Goal: Check status: Check status

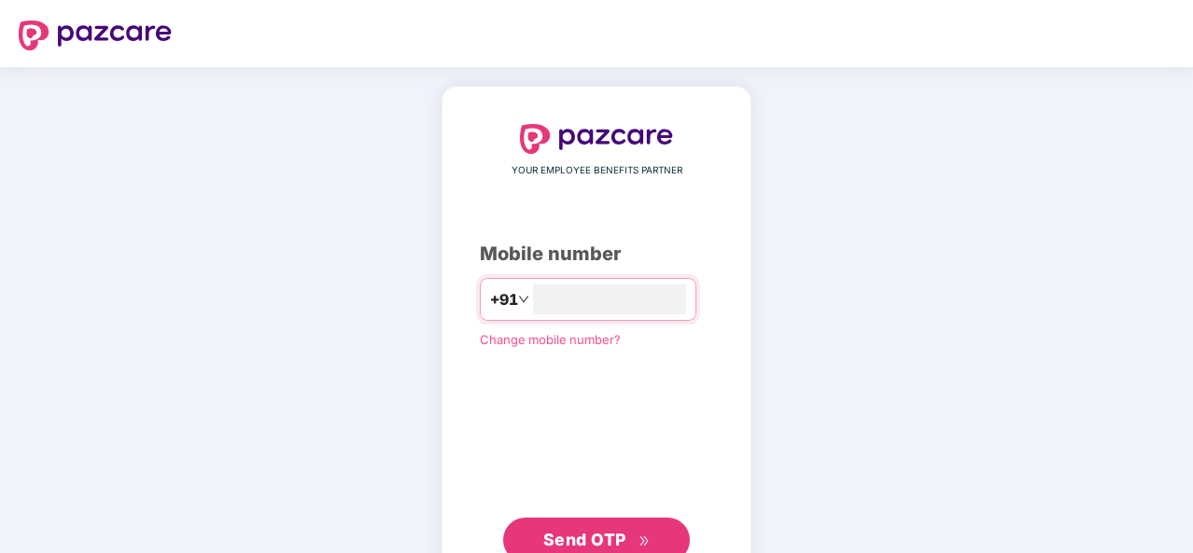
type input "**********"
click at [651, 540] on button "Send OTP" at bounding box center [596, 540] width 187 height 45
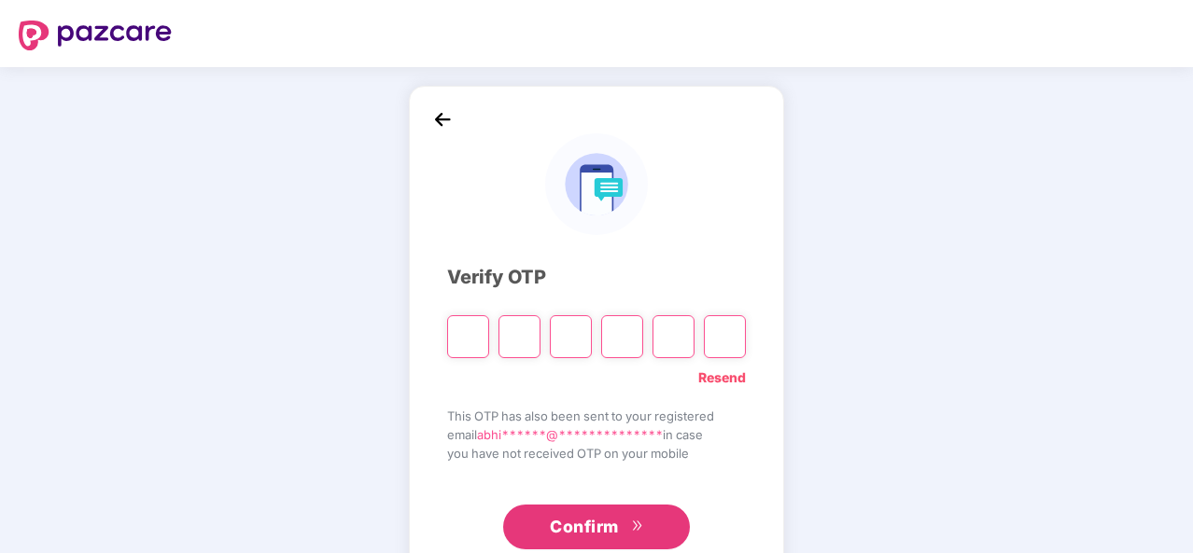
type input "*"
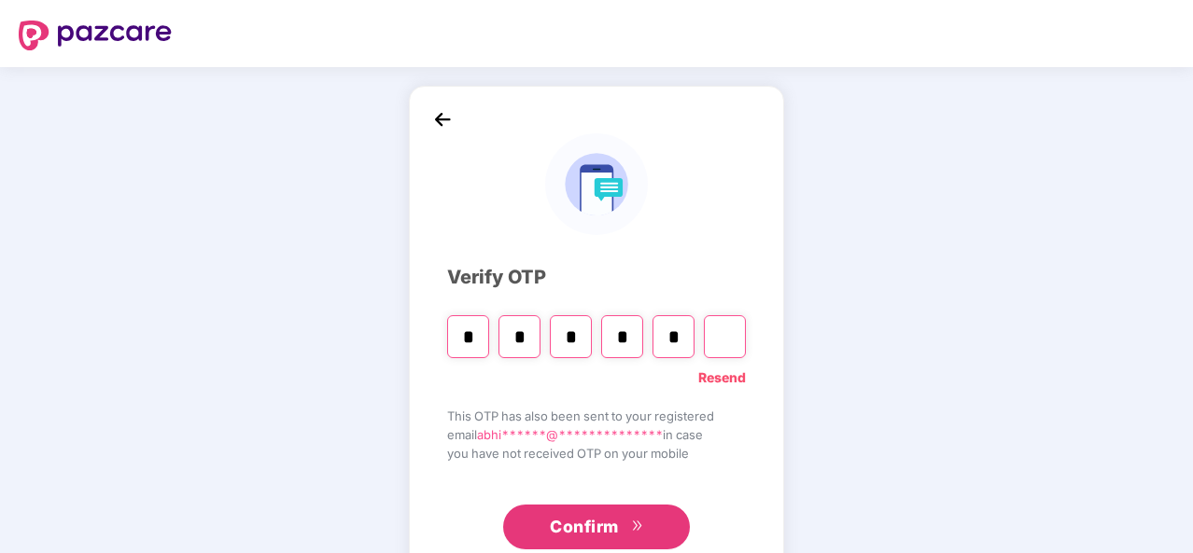
type input "*"
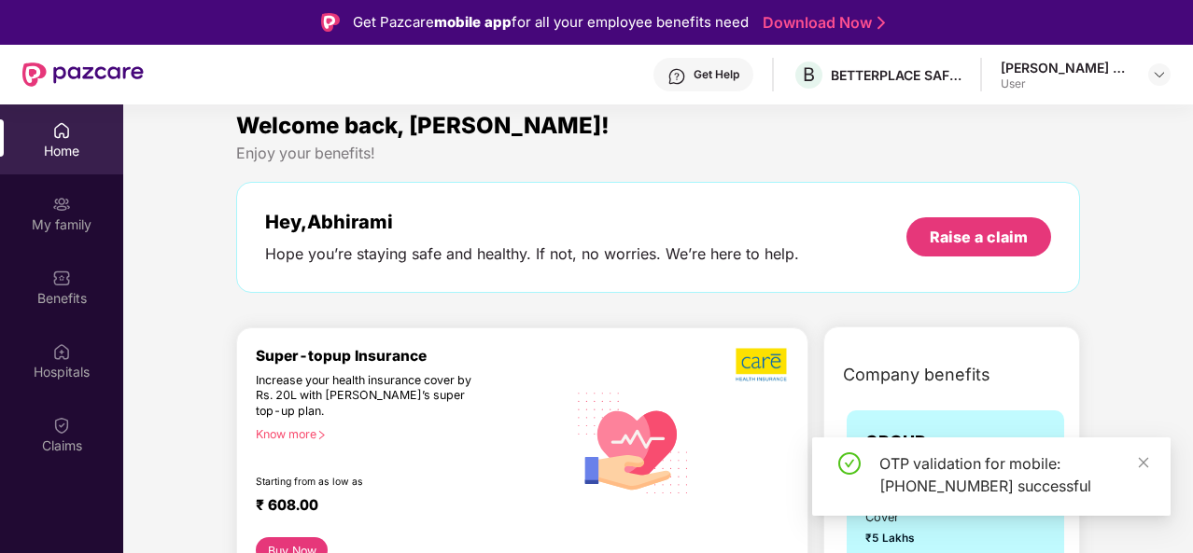
scroll to position [15, 0]
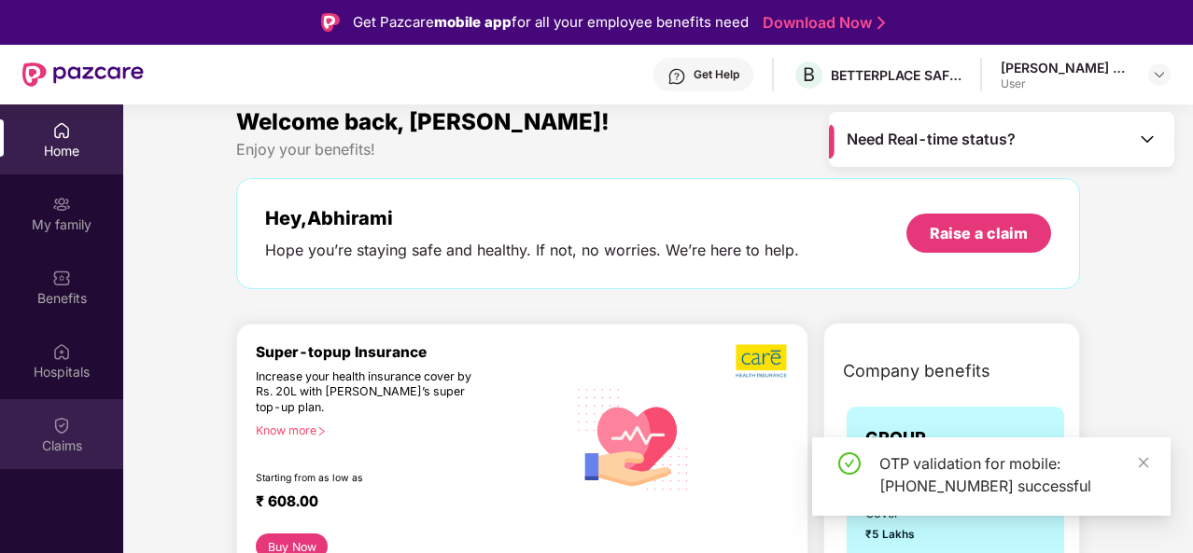
click at [68, 445] on div "Claims" at bounding box center [61, 446] width 123 height 19
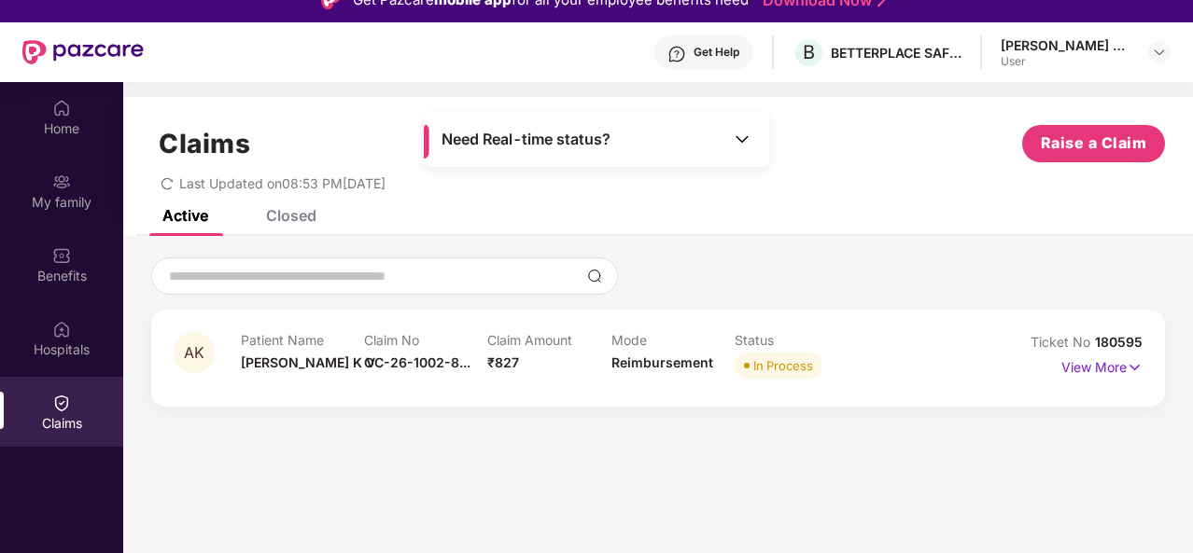
scroll to position [47, 0]
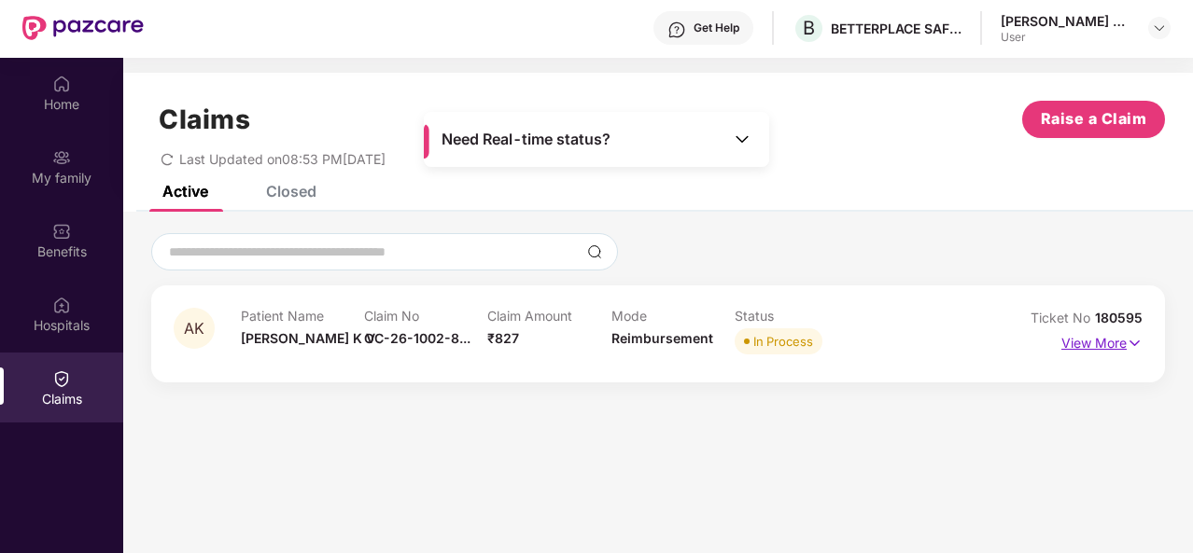
click at [1109, 351] on p "View More" at bounding box center [1101, 341] width 81 height 25
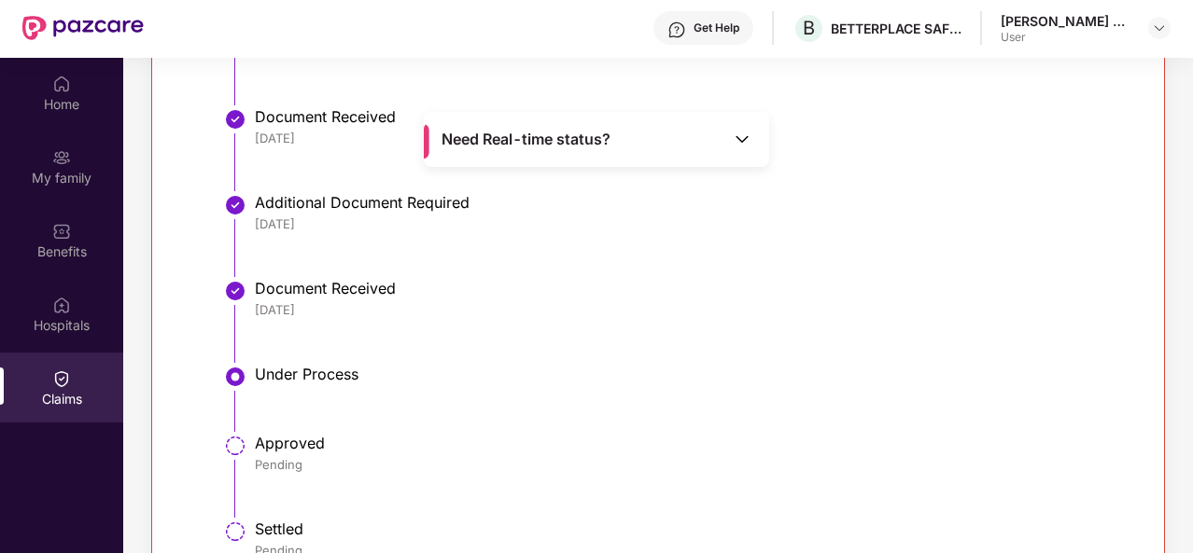
scroll to position [0, 0]
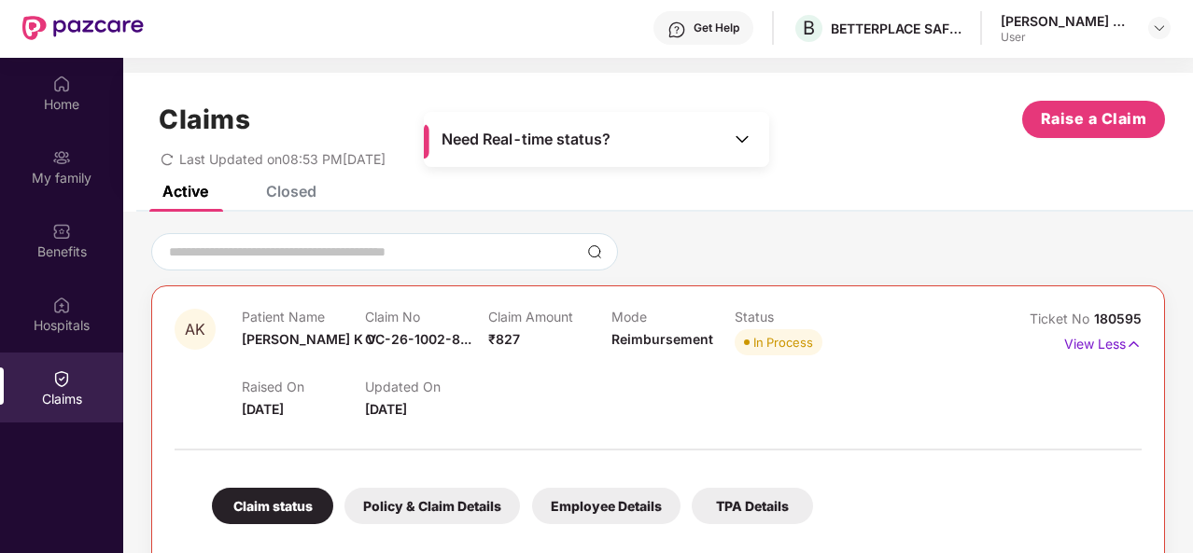
click at [637, 140] on div "Need Real-time status?" at bounding box center [596, 139] width 345 height 55
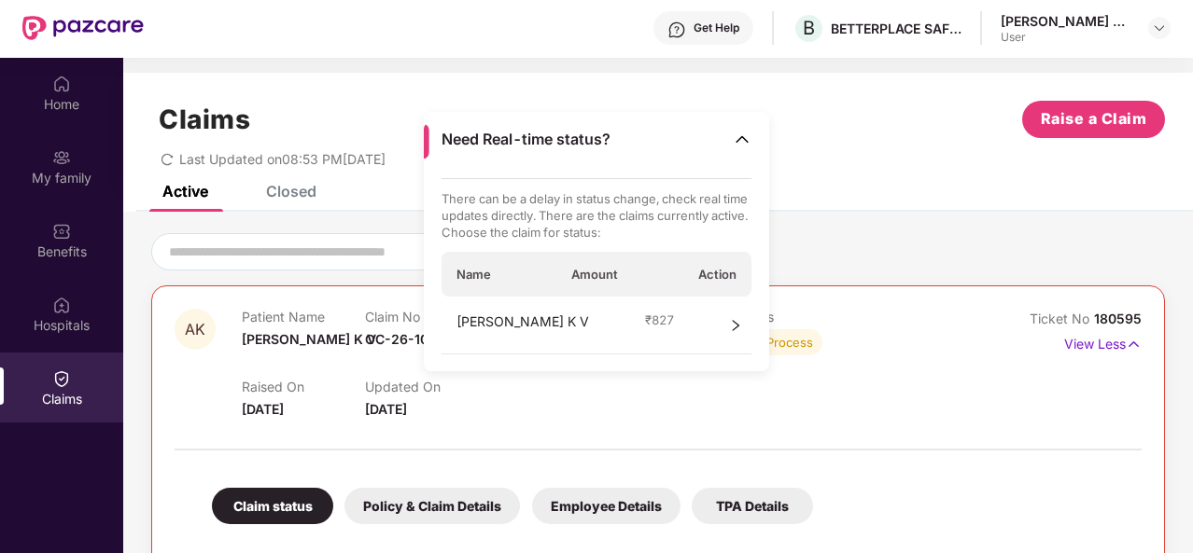
click at [719, 270] on span "Action" at bounding box center [717, 274] width 38 height 17
click at [737, 323] on icon "right" at bounding box center [736, 325] width 7 height 11
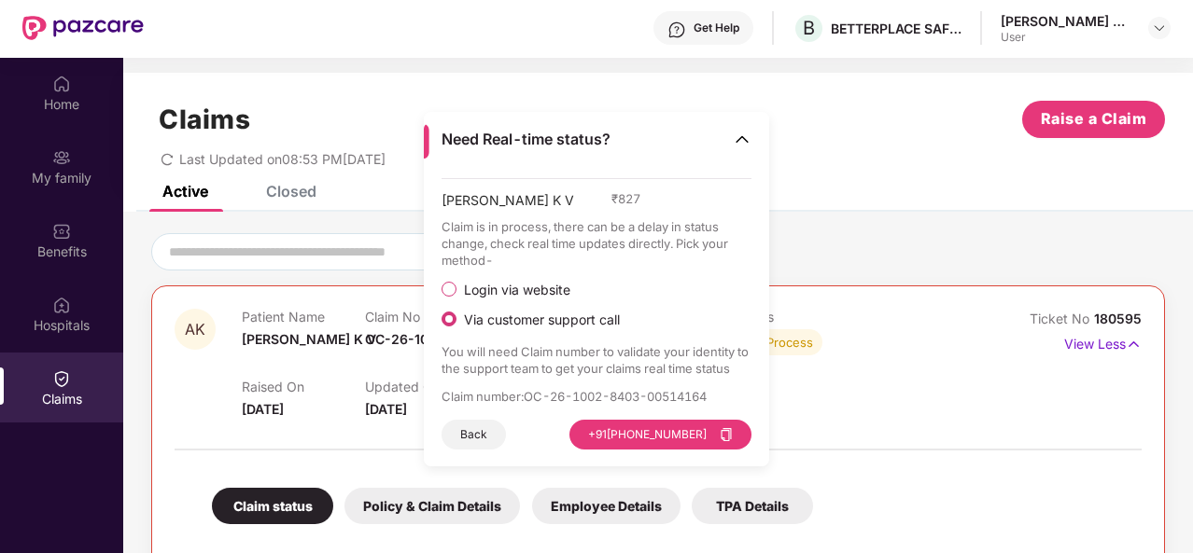
click at [515, 289] on span "Login via website" at bounding box center [516, 290] width 121 height 17
click at [698, 450] on div "Abhirami K V ₹ 827 Claim is in process, there can be a delay in status change, …" at bounding box center [596, 322] width 345 height 289
click at [693, 435] on button "Visit Website" at bounding box center [699, 435] width 105 height 30
click at [375, 363] on div "Raised On 03 Oct 2025 Updated On 09 Oct 2025" at bounding box center [611, 390] width 738 height 60
click at [489, 438] on button "Back" at bounding box center [473, 435] width 64 height 30
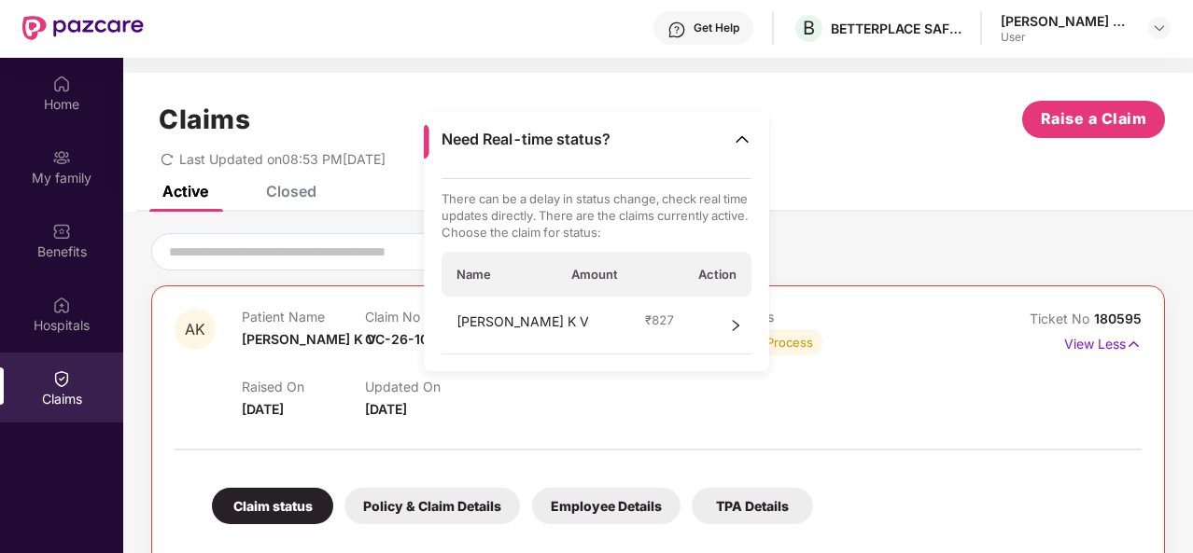
click at [358, 343] on div "Patient Name Abhirami K V" at bounding box center [303, 334] width 123 height 51
click at [743, 138] on img at bounding box center [742, 139] width 19 height 19
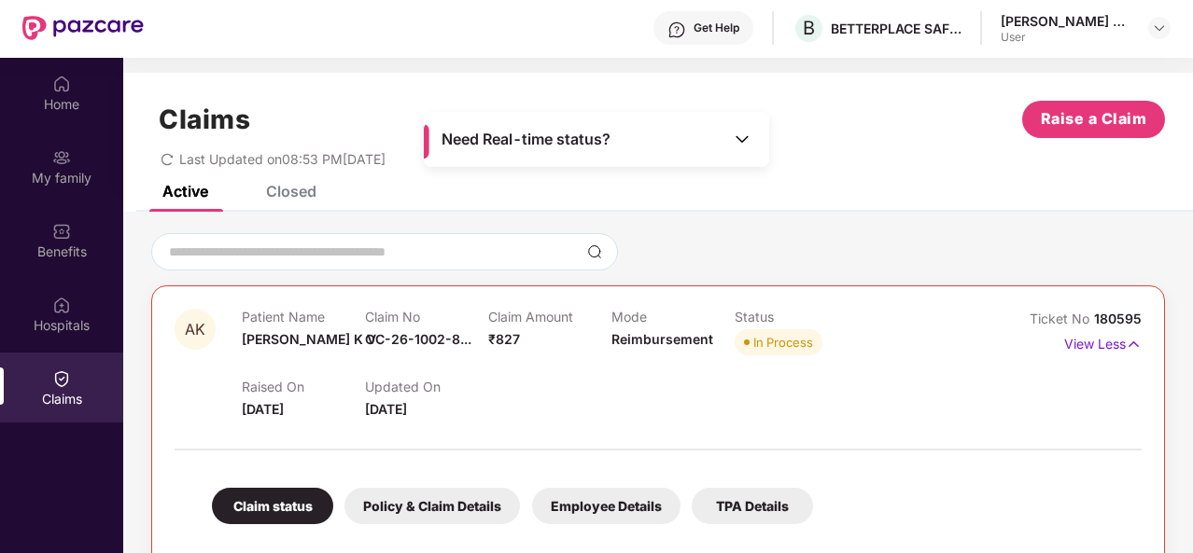
click at [360, 339] on div "Patient Name Abhirami K V" at bounding box center [303, 334] width 123 height 51
click at [385, 341] on span "OC-26-1002-8..." at bounding box center [418, 339] width 106 height 16
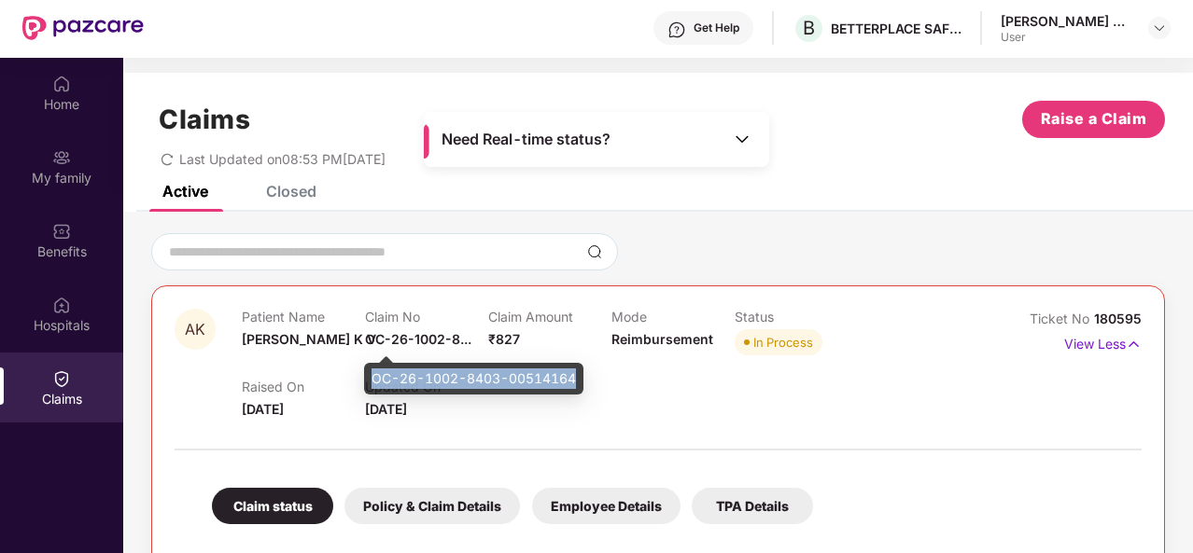
drag, startPoint x: 371, startPoint y: 376, endPoint x: 575, endPoint y: 380, distance: 203.5
click at [575, 380] on div "OC-26-1002-8403-00514164" at bounding box center [473, 379] width 219 height 32
copy div "OC-26-1002-8403-00514164"
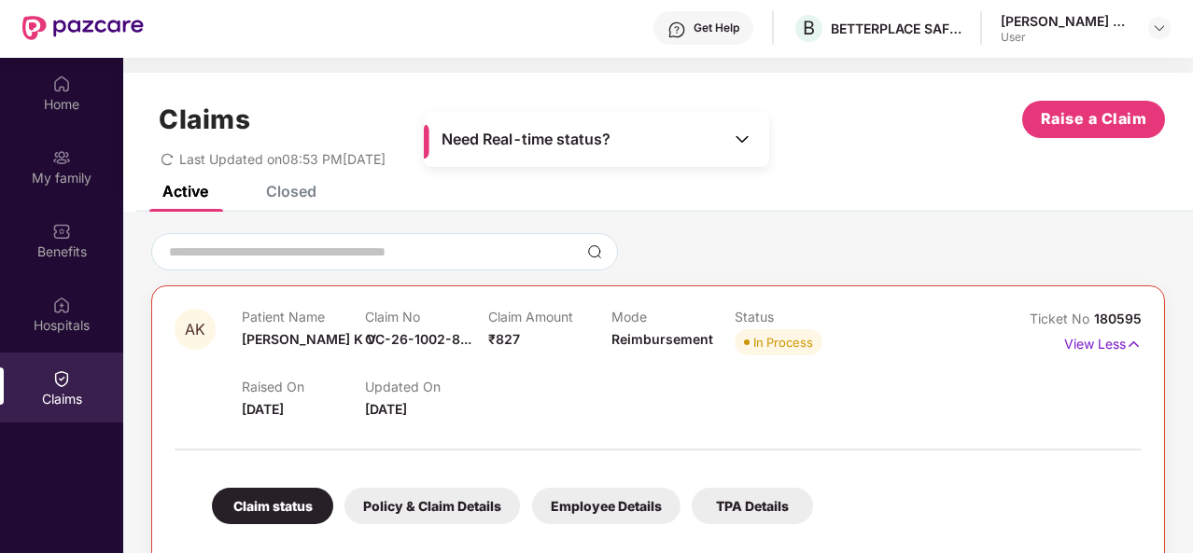
click at [316, 194] on div "Active Closed" at bounding box center [658, 199] width 1070 height 26
click at [302, 195] on div "Closed" at bounding box center [291, 191] width 50 height 19
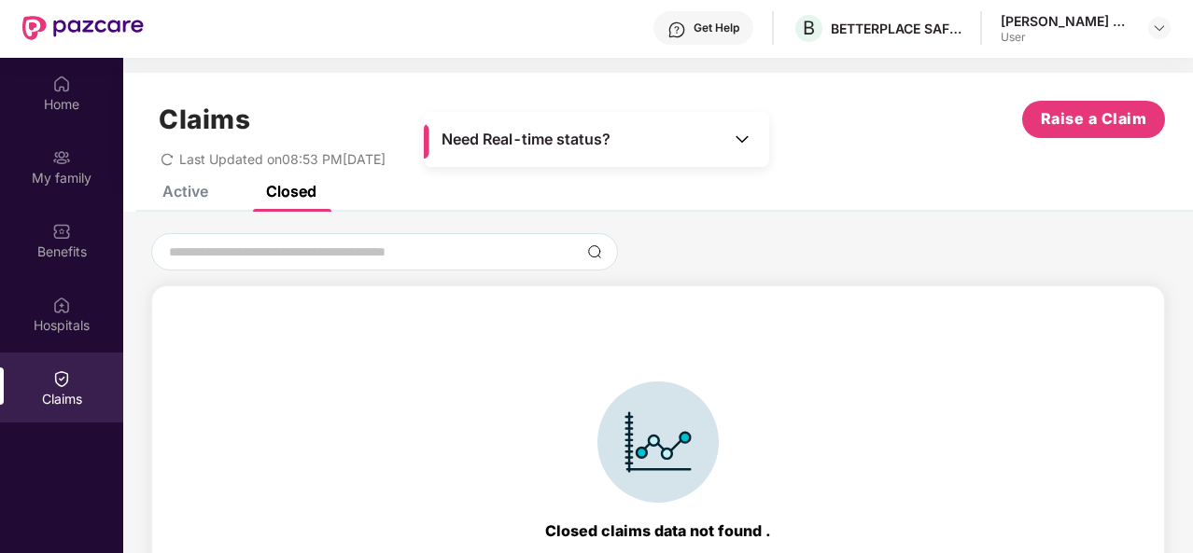
click at [174, 188] on div "Active" at bounding box center [185, 191] width 46 height 19
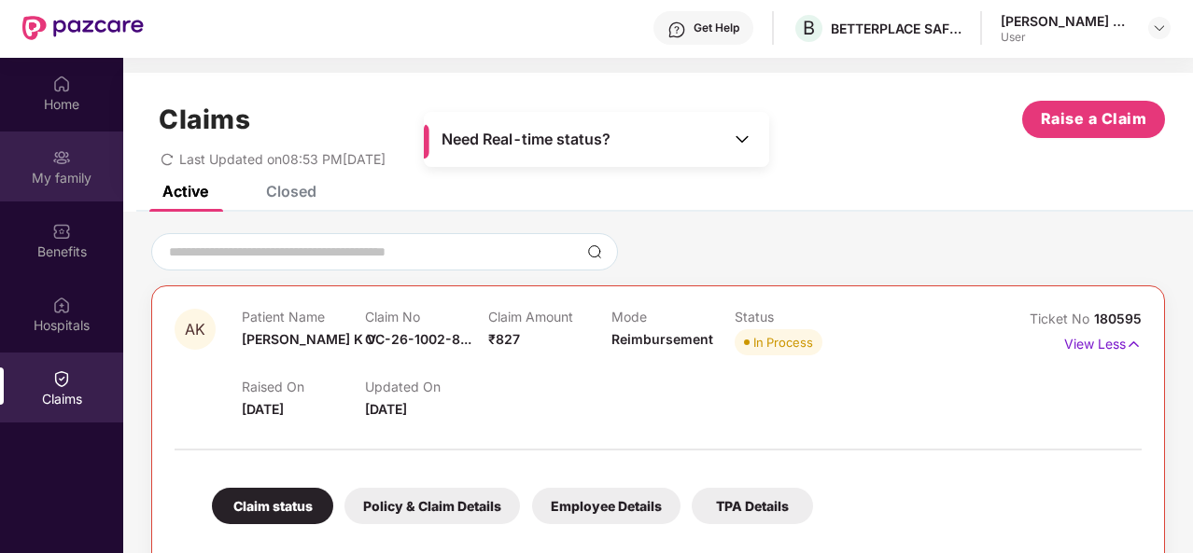
click at [63, 152] on img at bounding box center [61, 157] width 19 height 19
